Goal: Navigation & Orientation: Find specific page/section

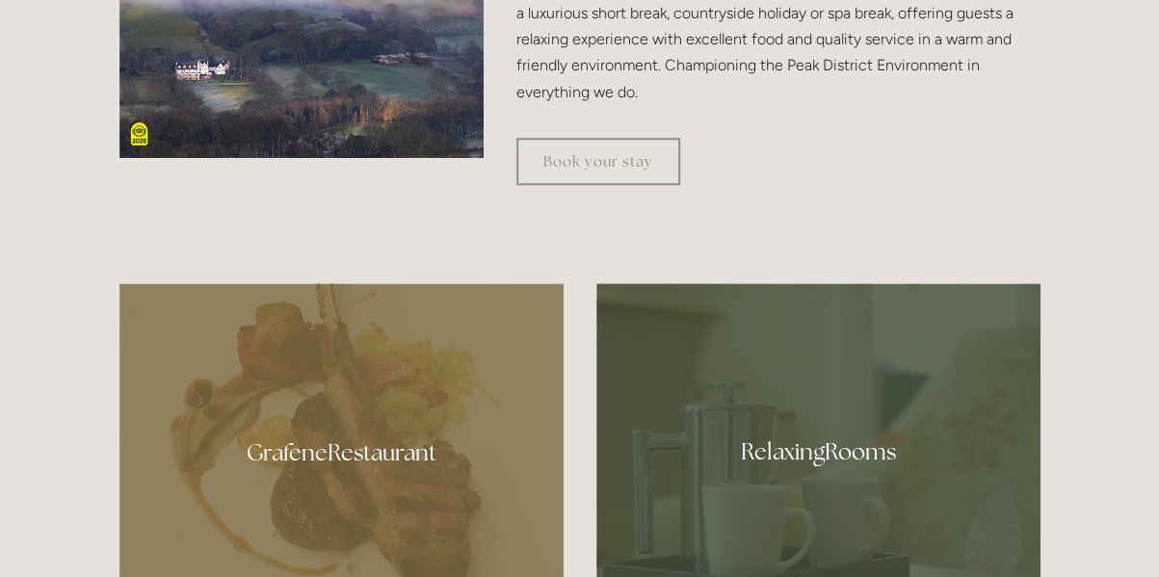
scroll to position [902, 0]
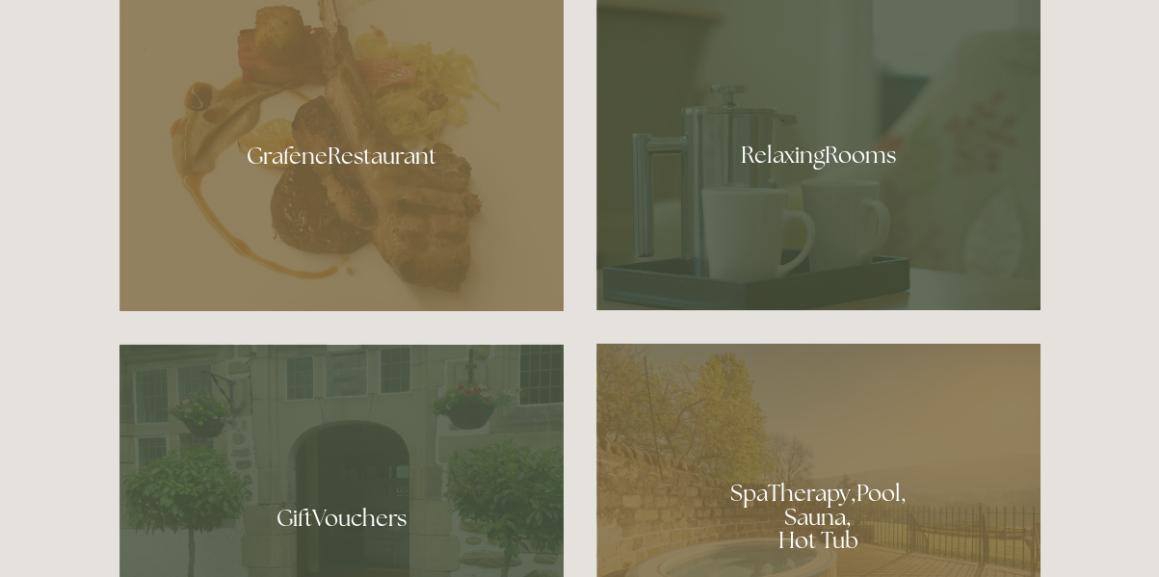
scroll to position [1109, 0]
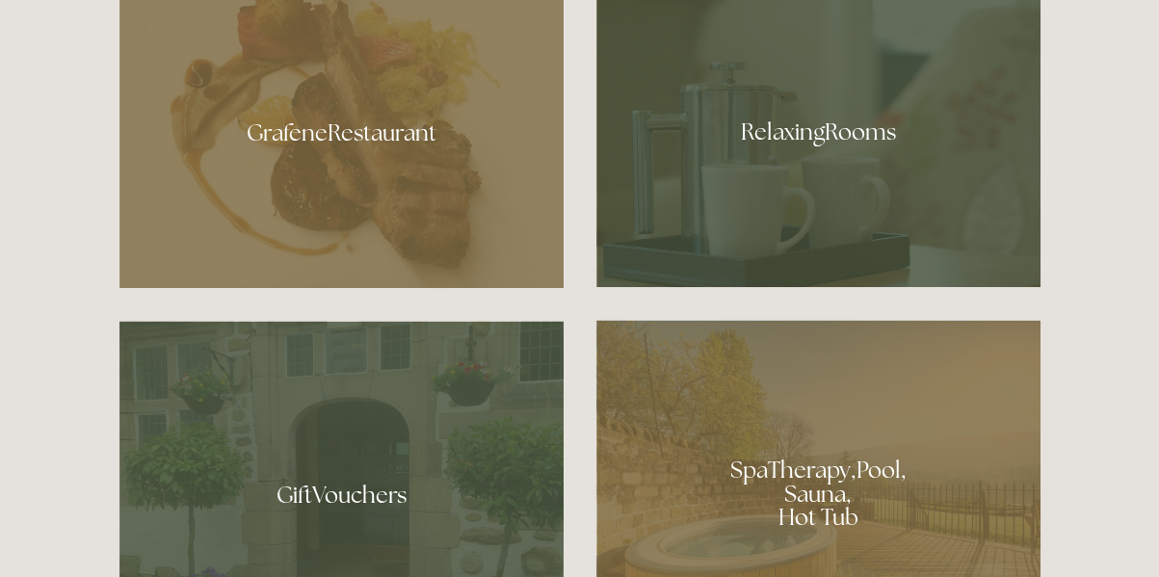
click at [284, 134] on div at bounding box center [341, 125] width 444 height 325
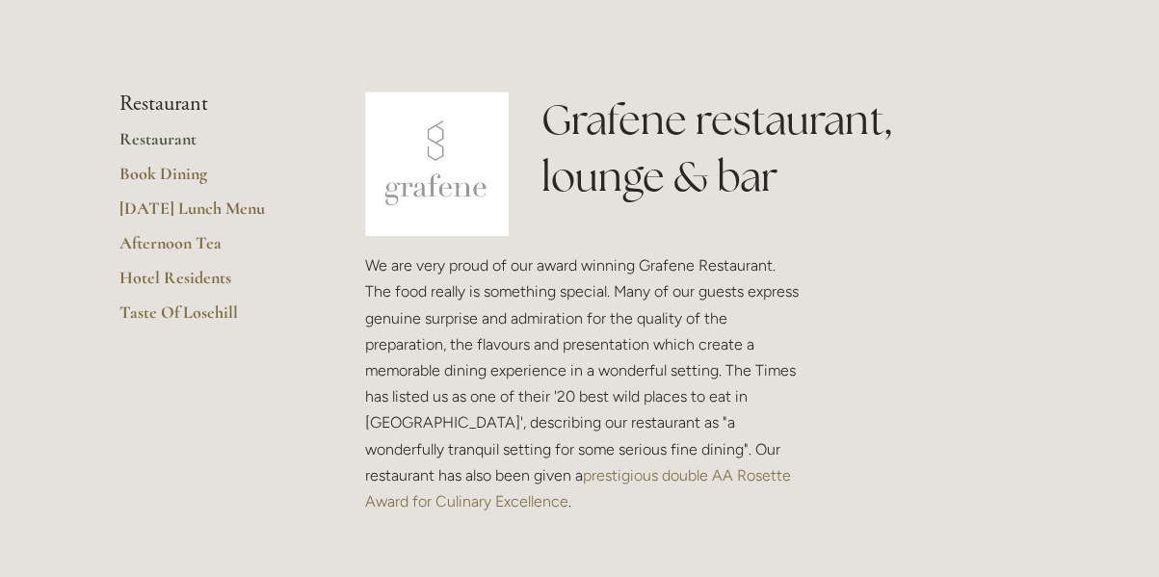
scroll to position [469, 0]
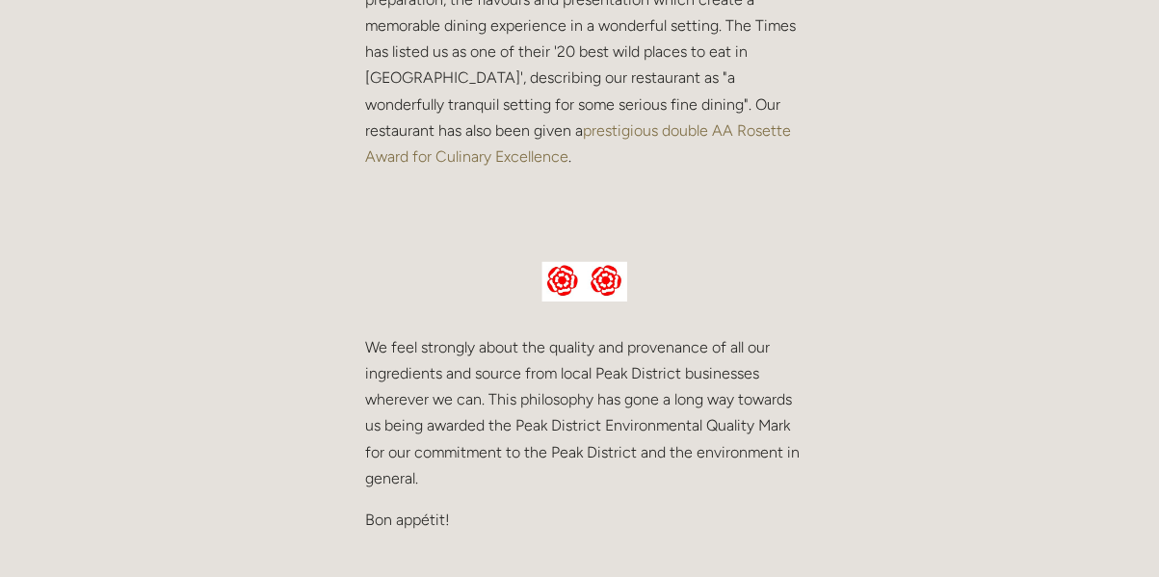
scroll to position [819, 0]
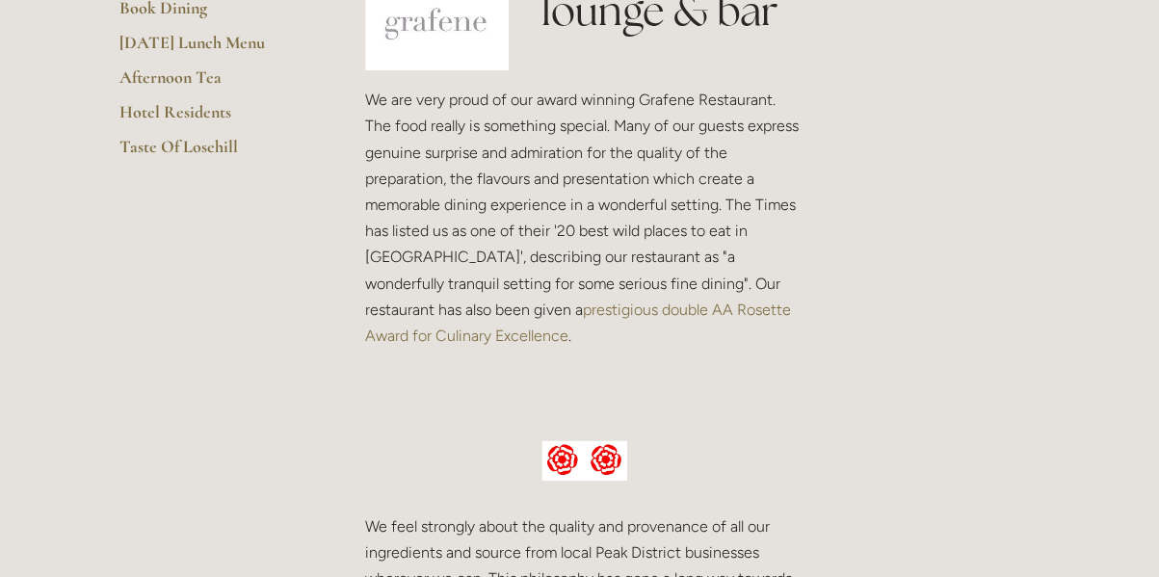
scroll to position [306, 0]
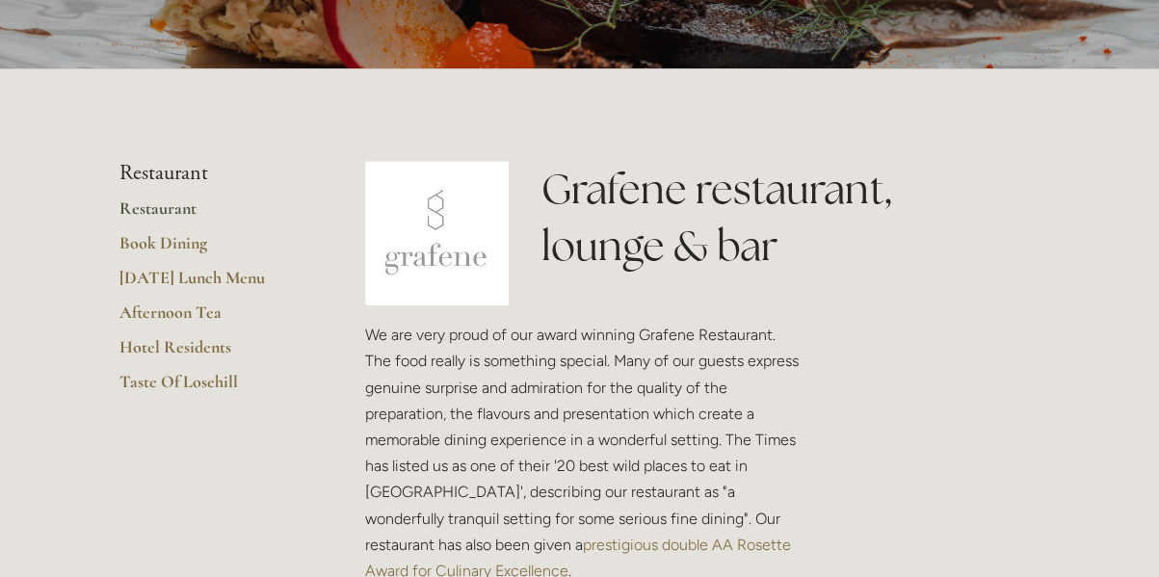
click at [146, 202] on link "Restaurant" at bounding box center [211, 214] width 184 height 35
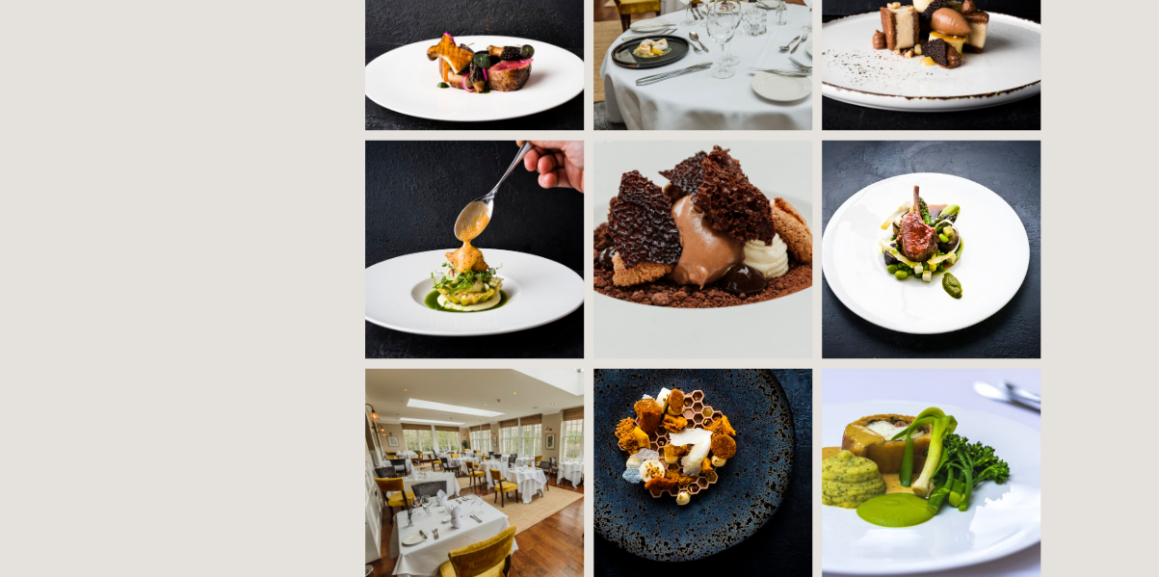
scroll to position [1586, 0]
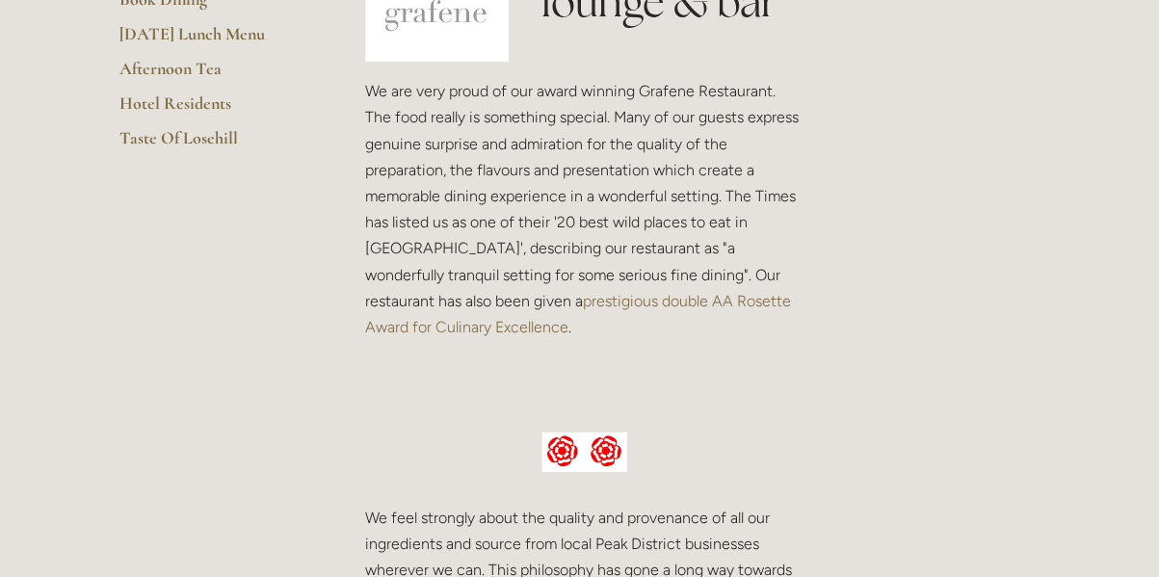
scroll to position [218, 0]
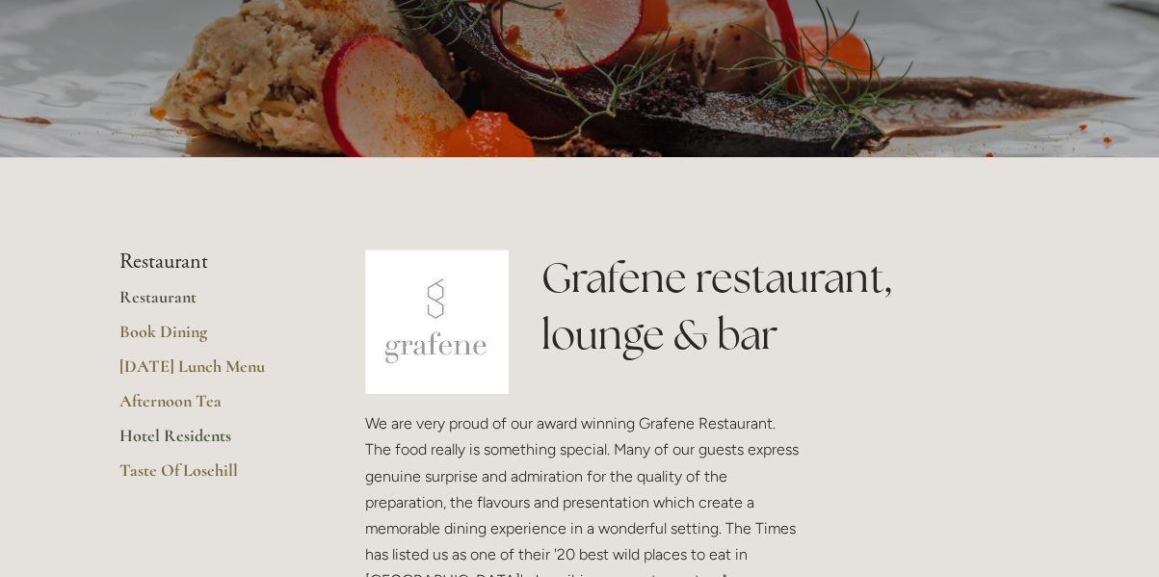
click at [175, 430] on link "Hotel Residents" at bounding box center [211, 442] width 184 height 35
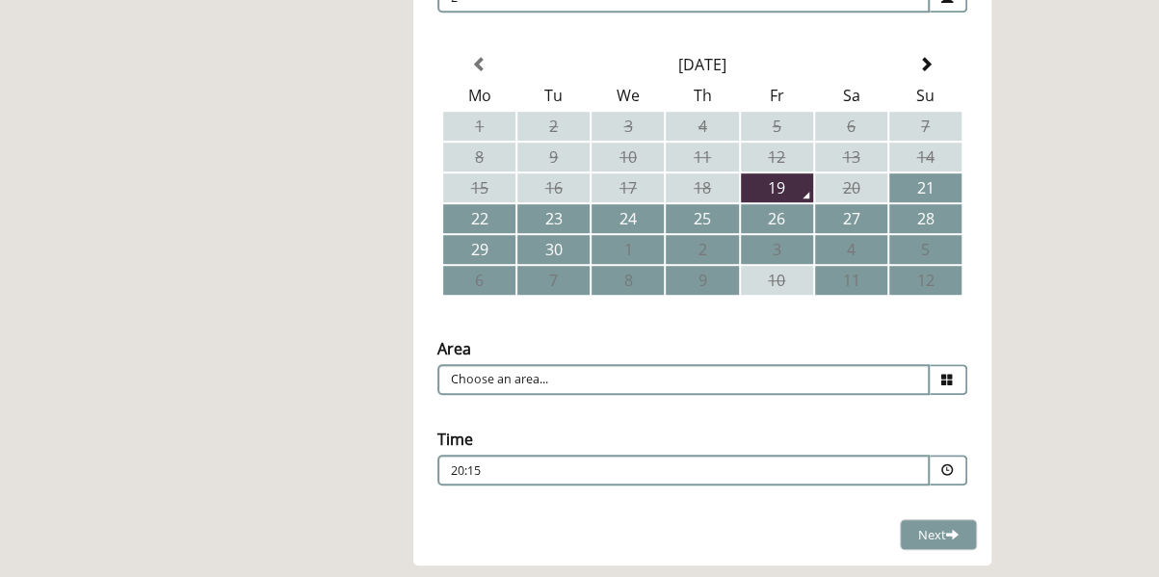
scroll to position [530, 0]
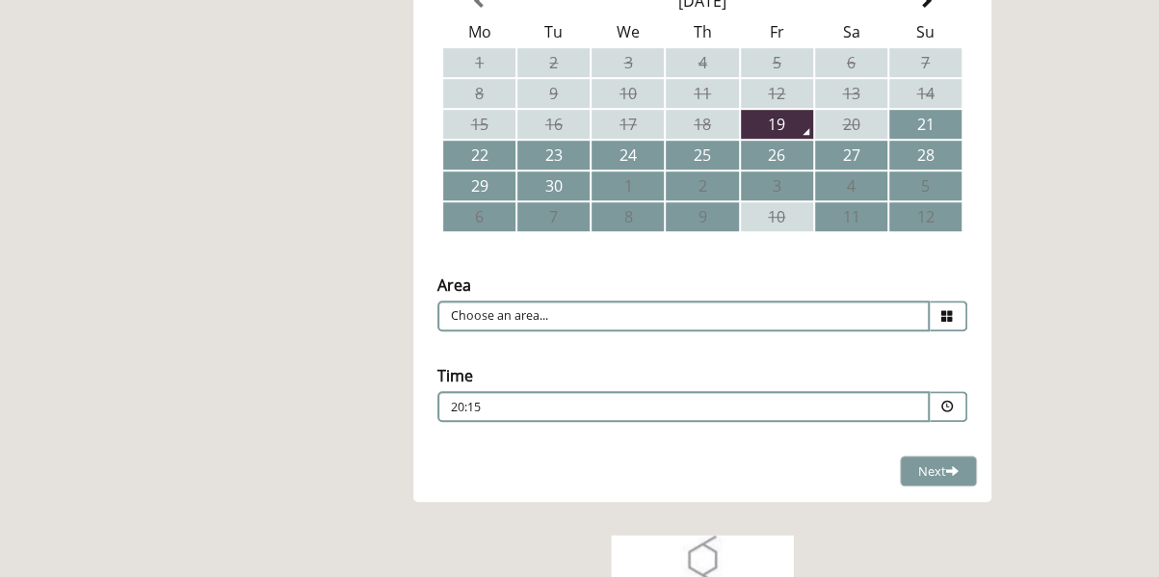
drag, startPoint x: 1158, startPoint y: 201, endPoint x: 1156, endPoint y: 177, distance: 24.2
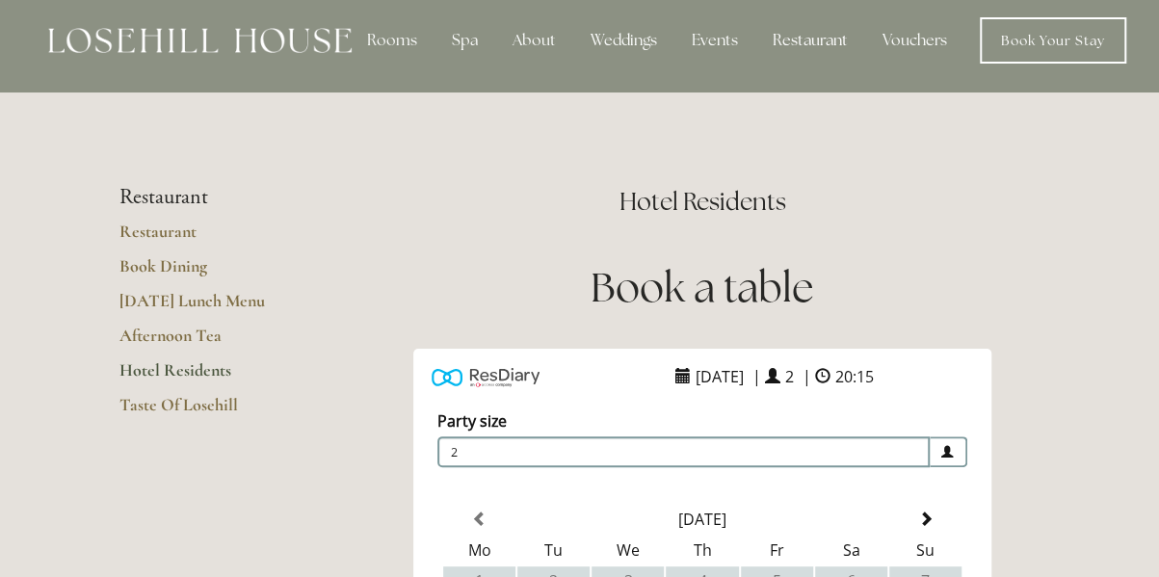
scroll to position [0, 0]
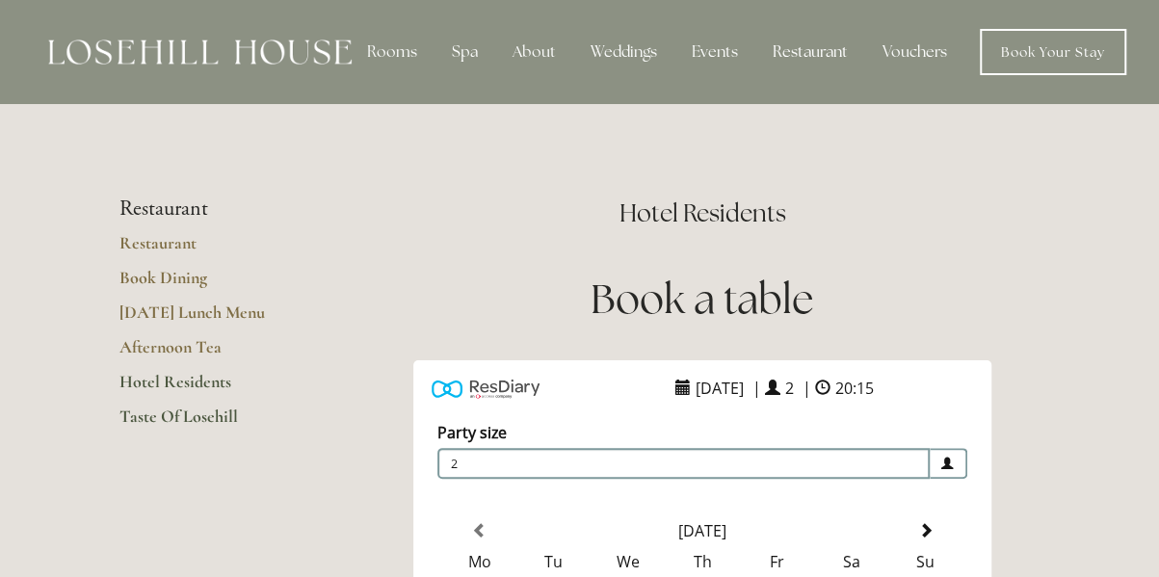
click at [155, 415] on link "Taste Of Losehill" at bounding box center [211, 422] width 184 height 35
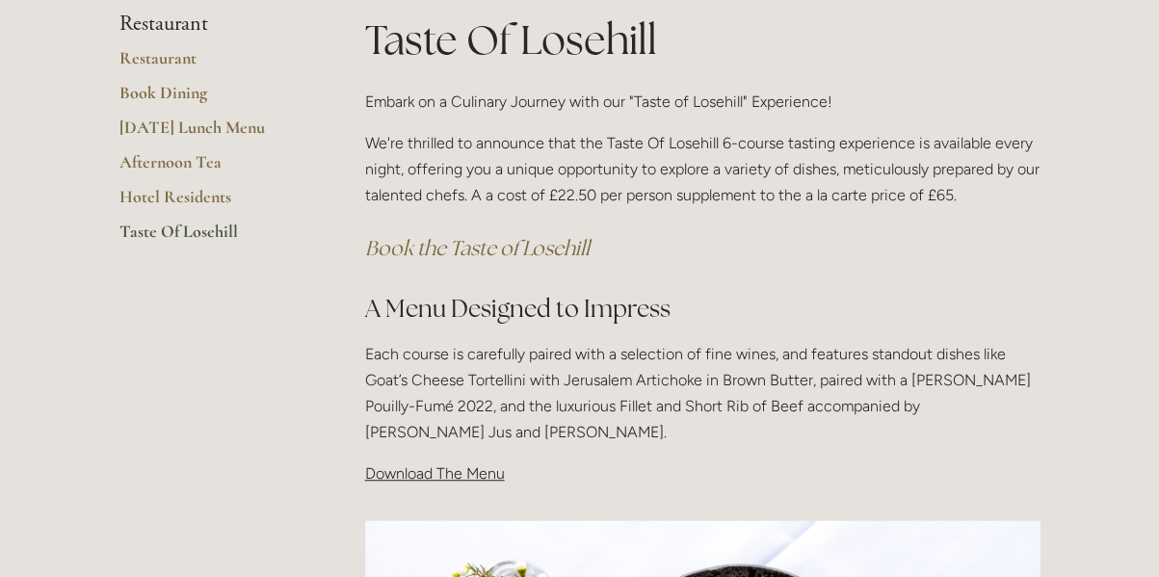
scroll to position [439, 0]
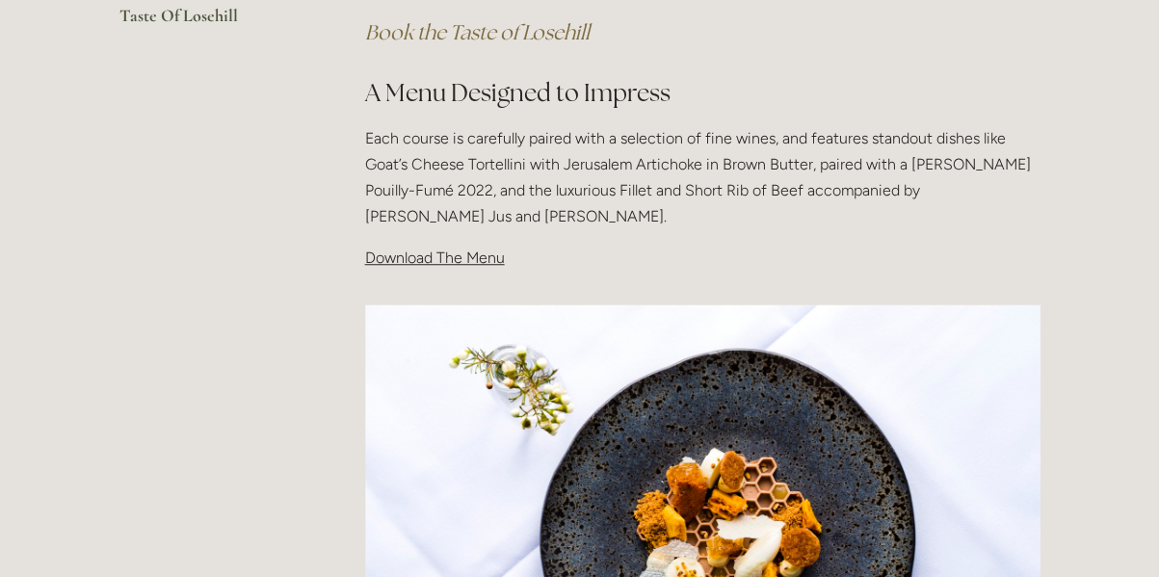
scroll to position [600, 0]
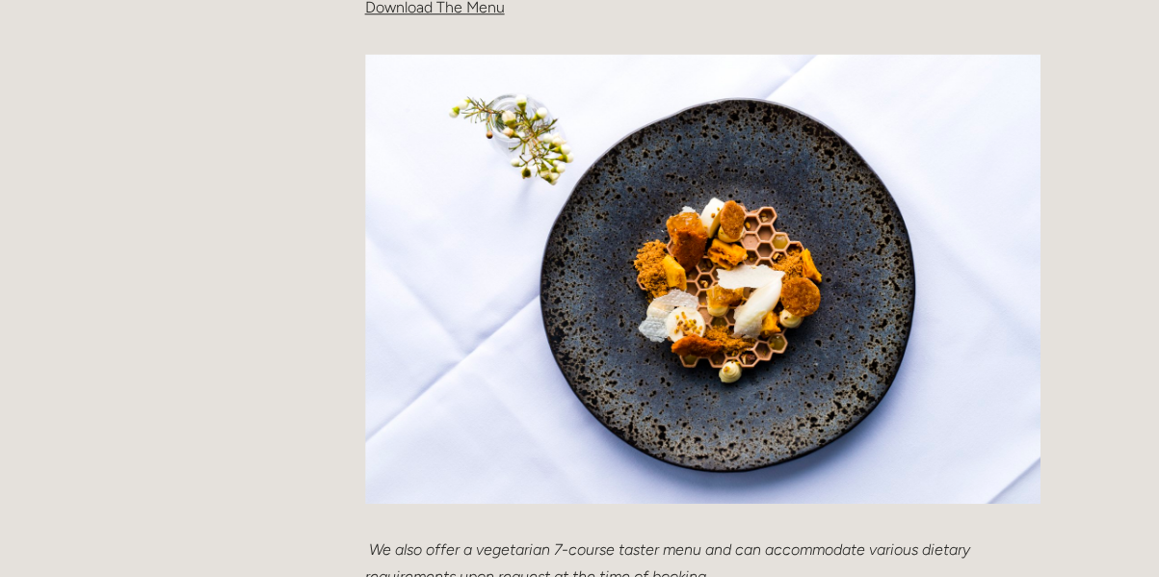
scroll to position [826, 0]
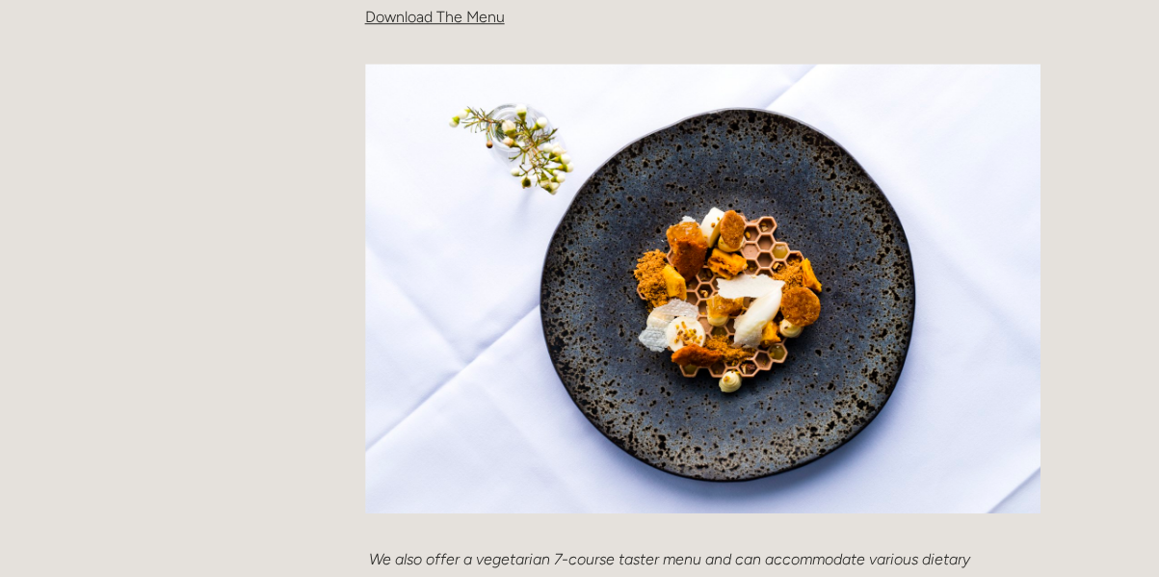
drag, startPoint x: 1144, startPoint y: 234, endPoint x: 1133, endPoint y: 260, distance: 28.5
click at [1133, 260] on div "Rooms Rooms Your Stay Book a stay Offers Spa" at bounding box center [579, 578] width 1159 height 2808
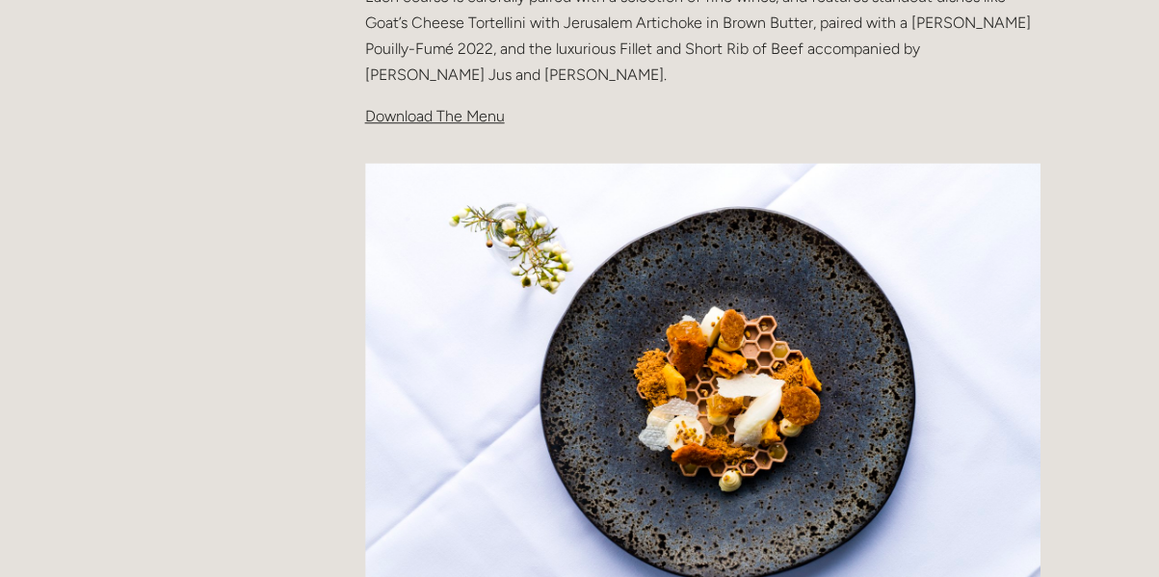
scroll to position [657, 0]
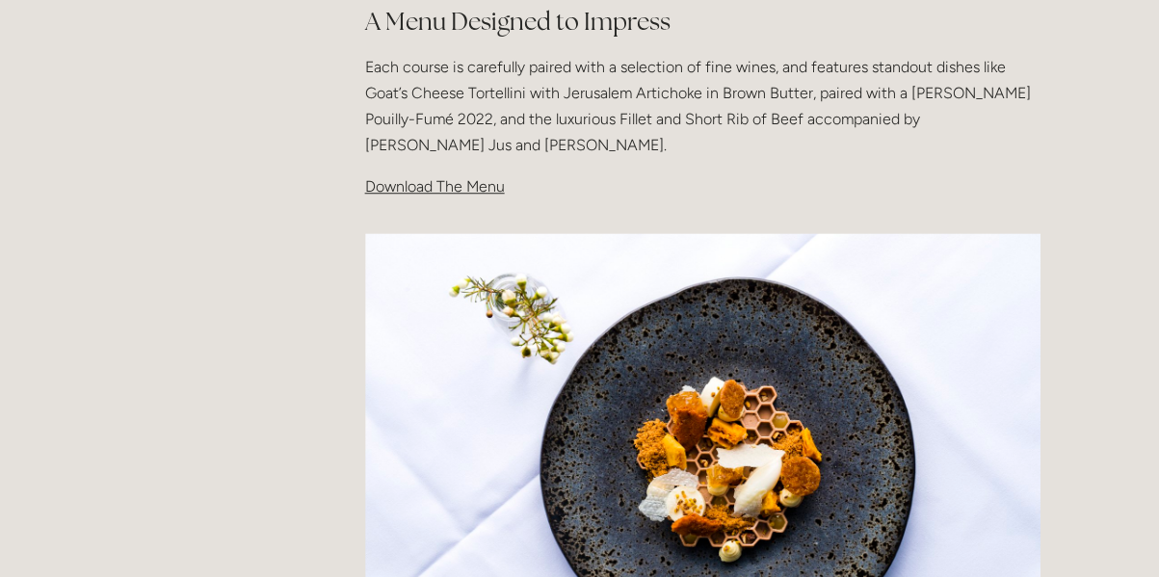
click at [381, 188] on span "Download The Menu" at bounding box center [435, 186] width 140 height 18
click at [482, 187] on span "Download The Menu" at bounding box center [435, 186] width 140 height 18
click at [482, 186] on span "Download The Menu" at bounding box center [435, 186] width 140 height 18
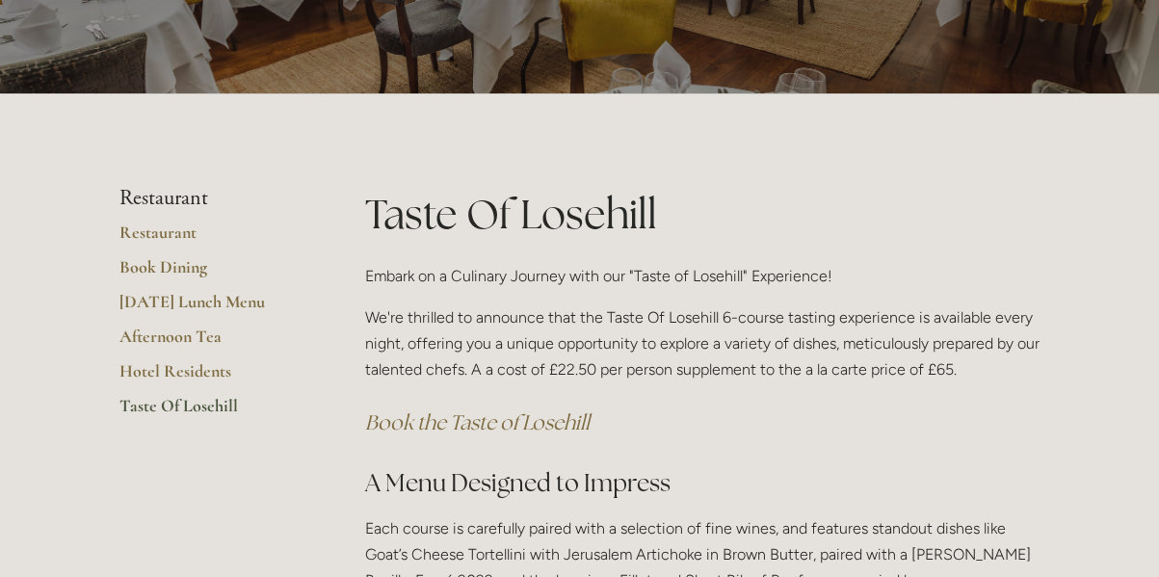
scroll to position [0, 0]
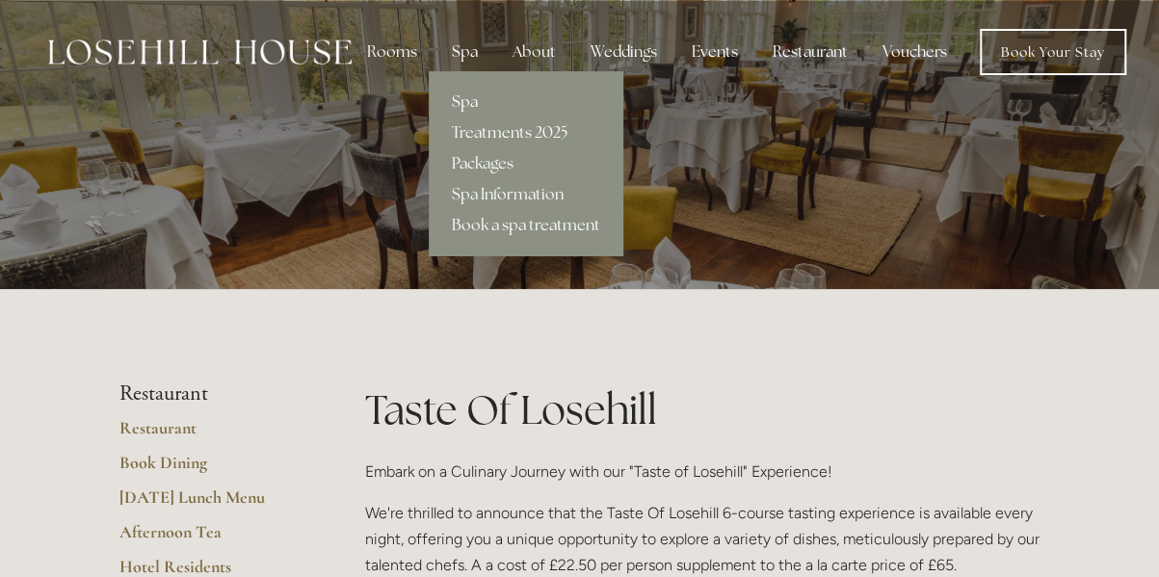
click at [459, 98] on link "Spa" at bounding box center [526, 102] width 195 height 31
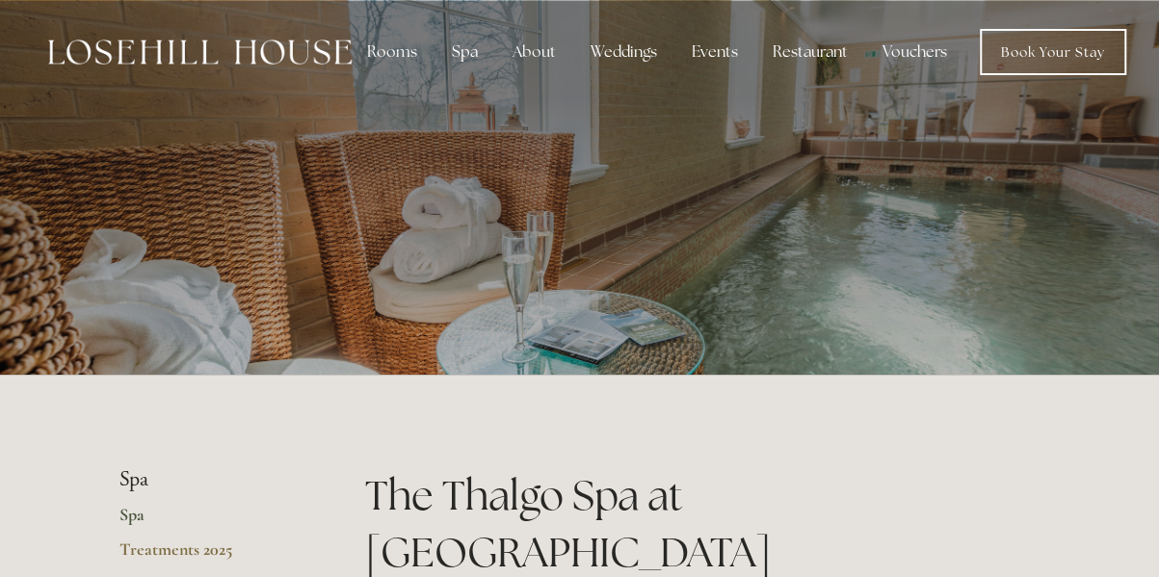
drag, startPoint x: 1156, startPoint y: 49, endPoint x: 1156, endPoint y: 83, distance: 33.7
click at [1156, 83] on header "Rooms Rooms Your Stay Book a stay Offers Spa" at bounding box center [579, 52] width 1159 height 104
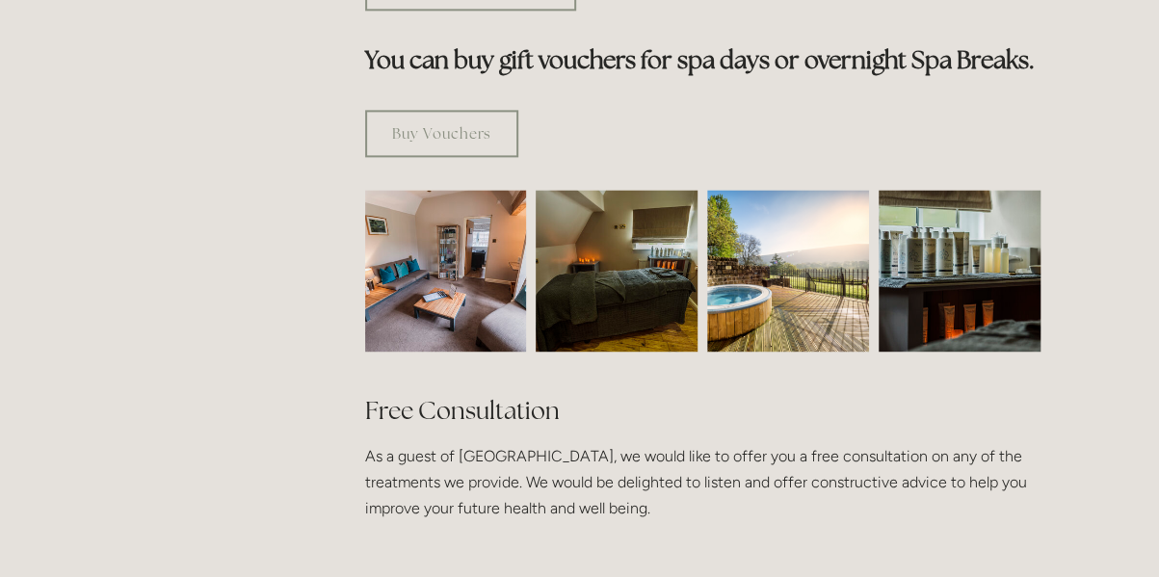
scroll to position [1308, 0]
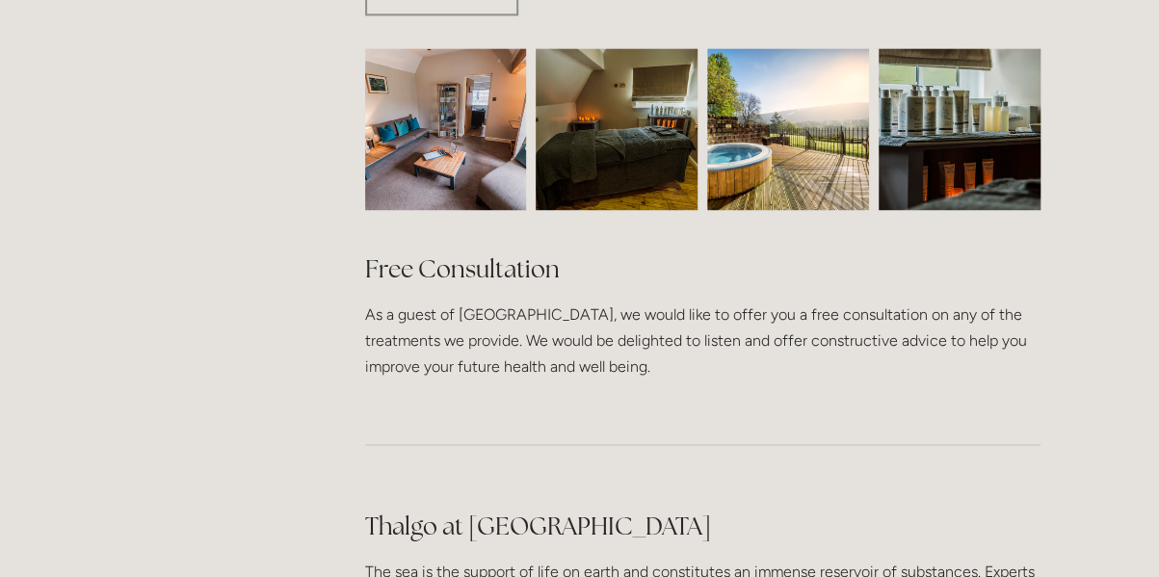
click at [1134, 264] on html "Rooms Rooms Your Stay Book a stay Offers Spa Spa About" at bounding box center [579, 400] width 1159 height 3417
click at [1134, 264] on div "Rooms Rooms Your Stay Book a stay Offers Spa" at bounding box center [579, 391] width 1159 height 3399
click at [1134, 273] on div "Rooms Rooms Your Stay Book a stay Offers Spa" at bounding box center [579, 391] width 1159 height 3399
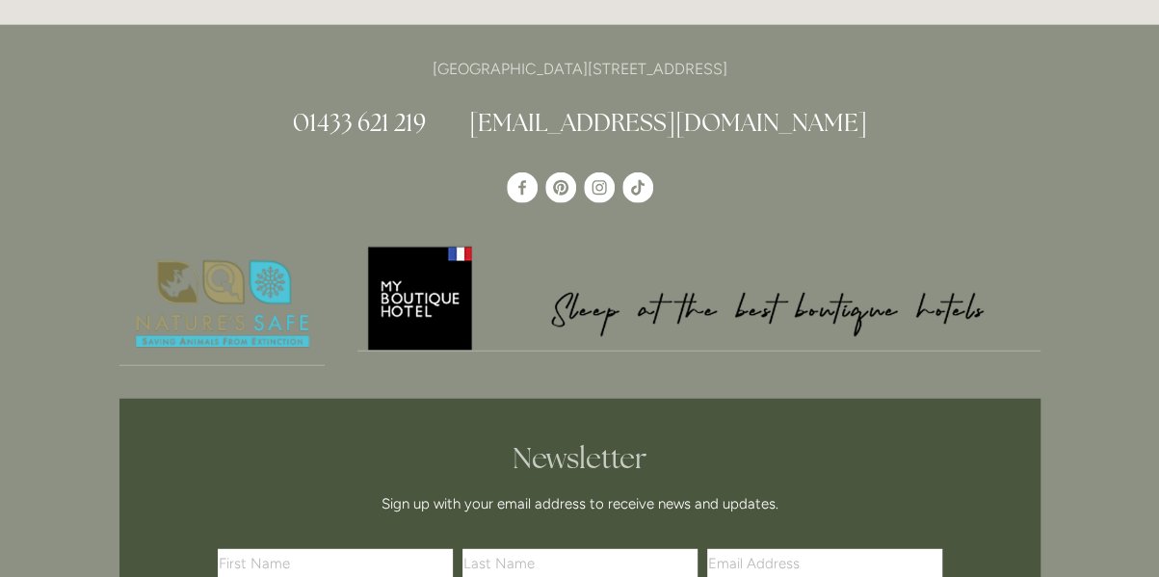
scroll to position [2246, 0]
